Goal: Task Accomplishment & Management: Use online tool/utility

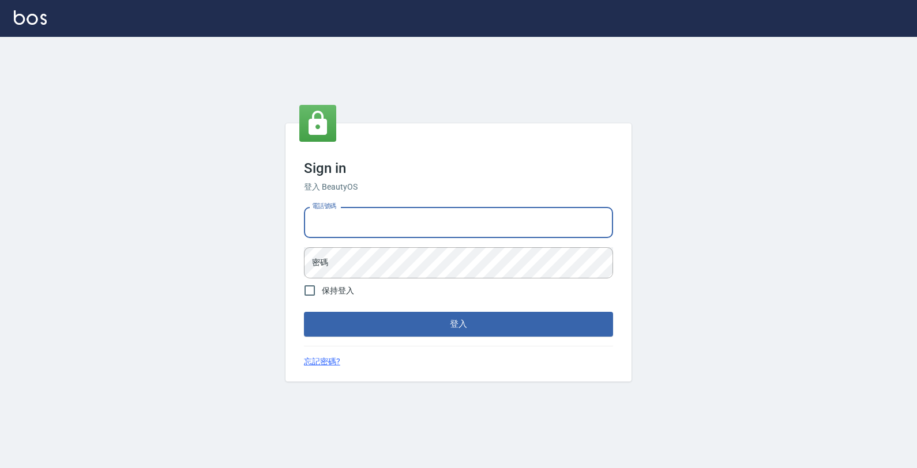
click at [355, 229] on input "電話號碼" at bounding box center [458, 222] width 309 height 31
type input "4265909"
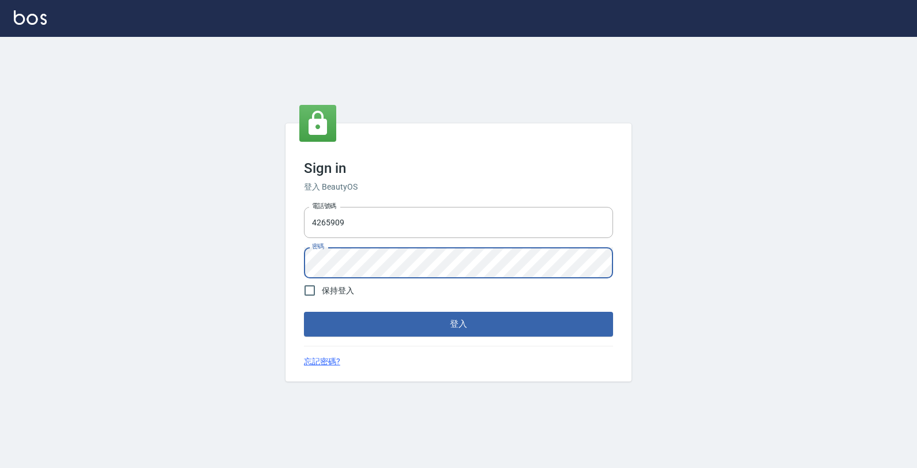
click at [304, 312] on button "登入" at bounding box center [458, 324] width 309 height 24
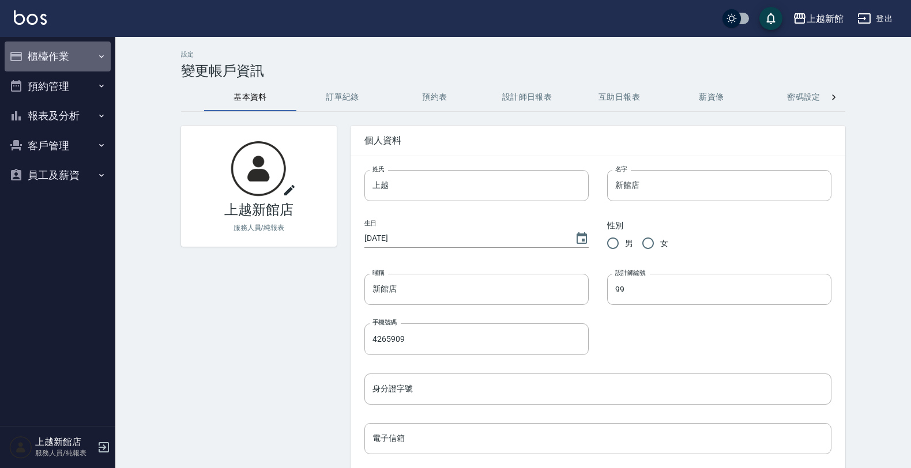
click at [73, 55] on button "櫃檯作業" at bounding box center [58, 57] width 106 height 30
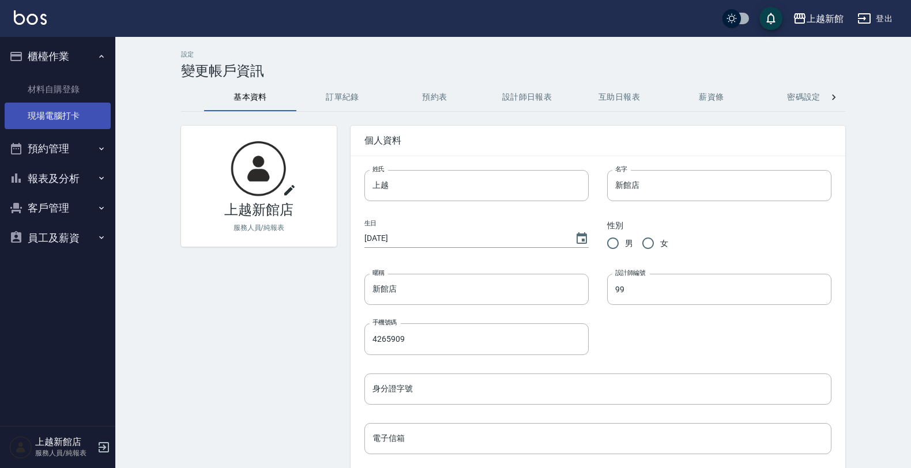
click at [52, 116] on link "現場電腦打卡" at bounding box center [58, 116] width 106 height 27
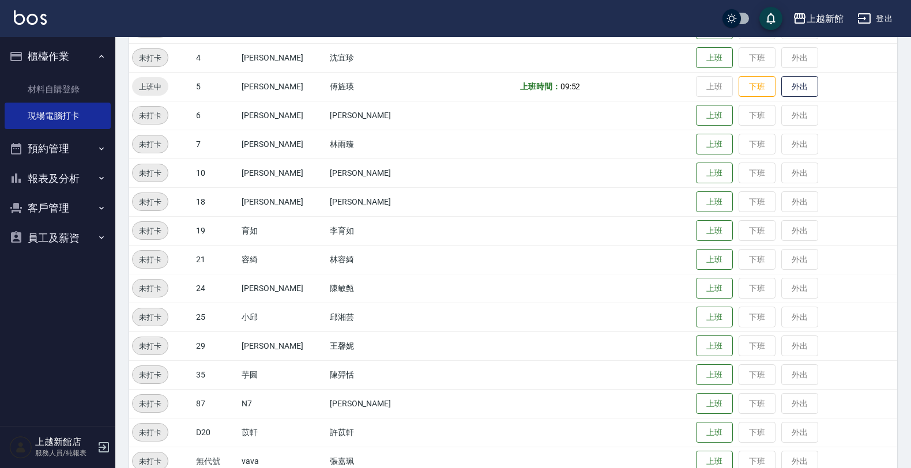
scroll to position [280, 0]
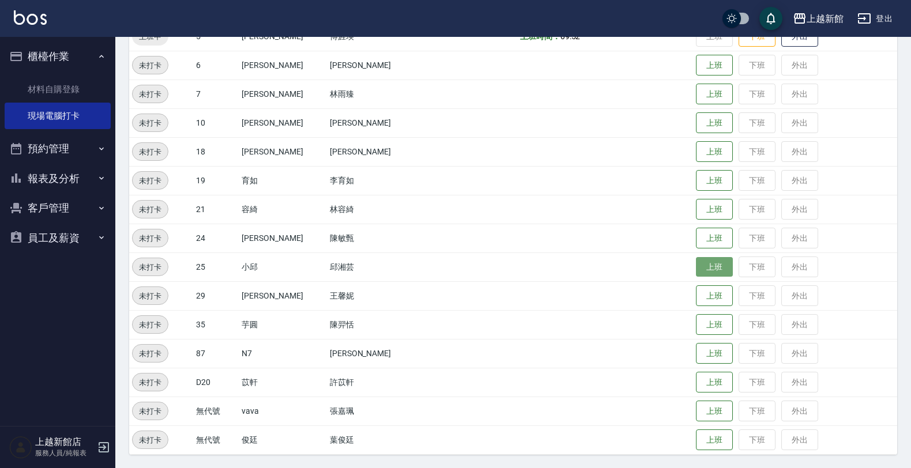
click at [696, 268] on button "上班" at bounding box center [714, 267] width 37 height 20
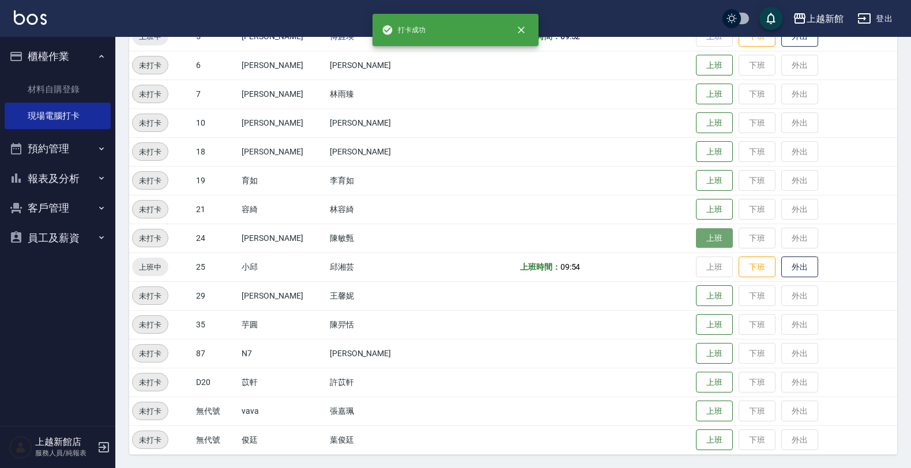
click at [702, 240] on button "上班" at bounding box center [714, 238] width 37 height 20
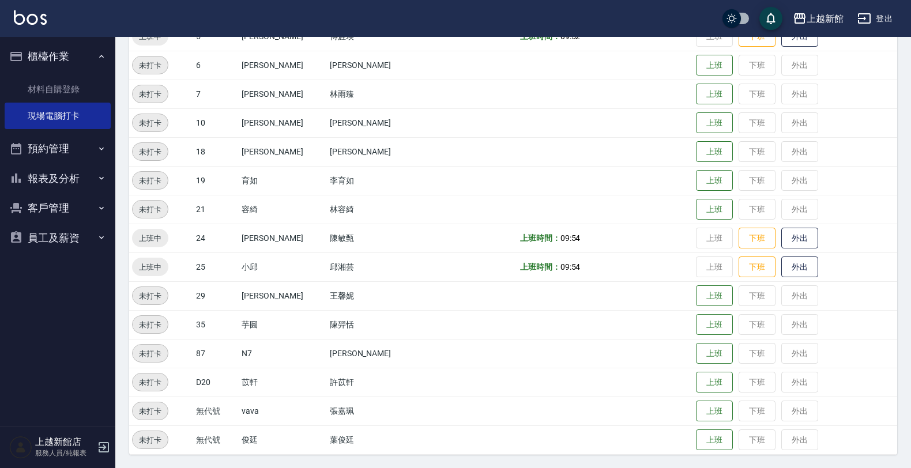
scroll to position [0, 0]
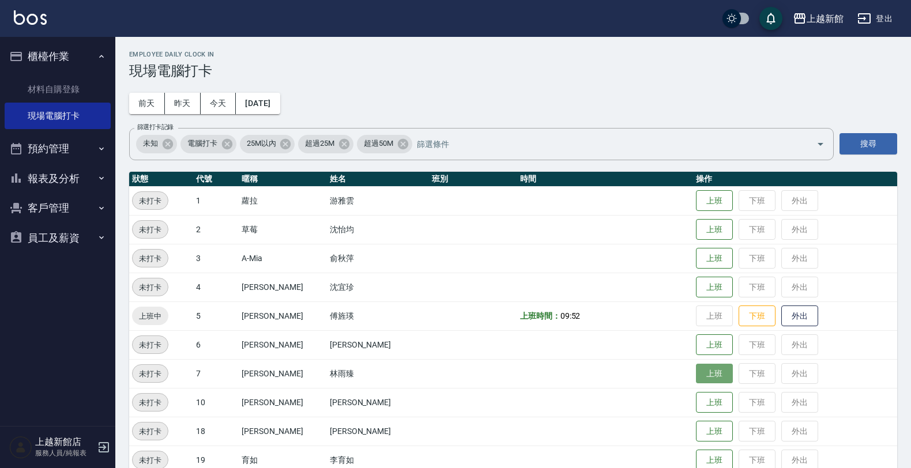
click at [696, 370] on button "上班" at bounding box center [714, 374] width 37 height 20
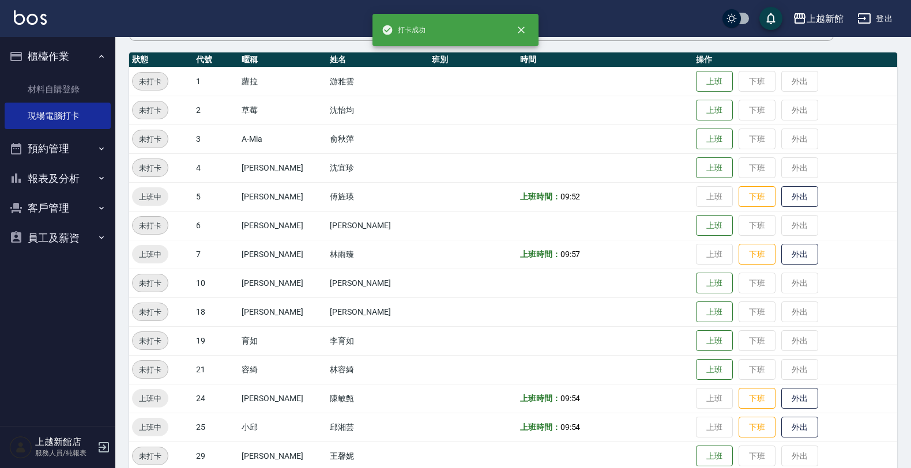
scroll to position [144, 0]
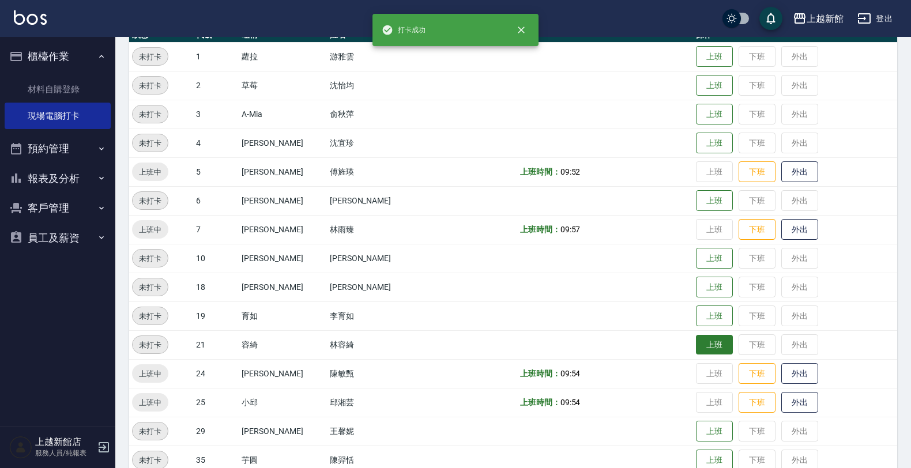
click at [707, 347] on button "上班" at bounding box center [714, 345] width 37 height 20
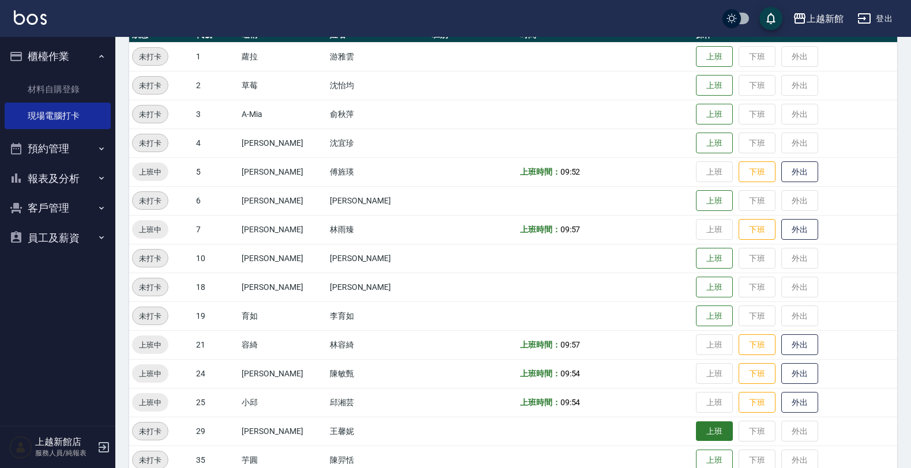
click at [698, 434] on button "上班" at bounding box center [714, 431] width 37 height 20
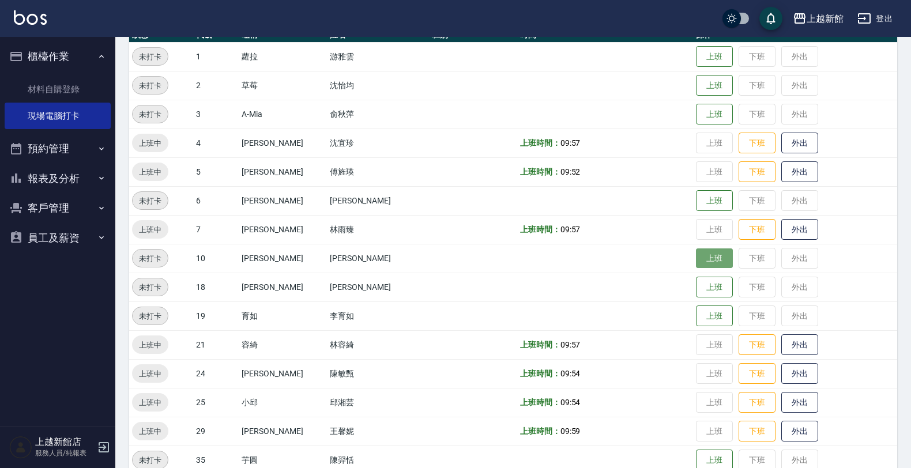
click at [696, 258] on button "上班" at bounding box center [714, 258] width 37 height 20
